Goal: Task Accomplishment & Management: Manage account settings

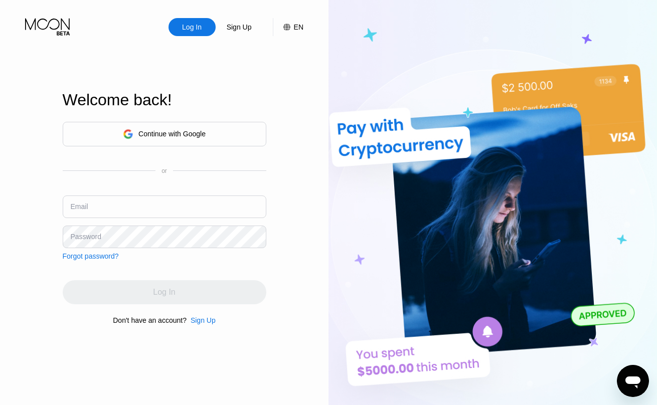
click at [161, 130] on div "Continue with Google" at bounding box center [171, 134] width 67 height 8
